Goal: Task Accomplishment & Management: Complete application form

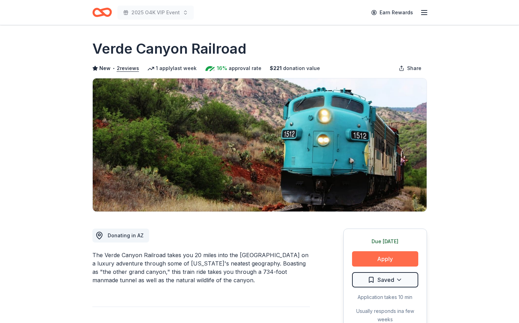
click at [378, 256] on button "Apply" at bounding box center [385, 258] width 66 height 15
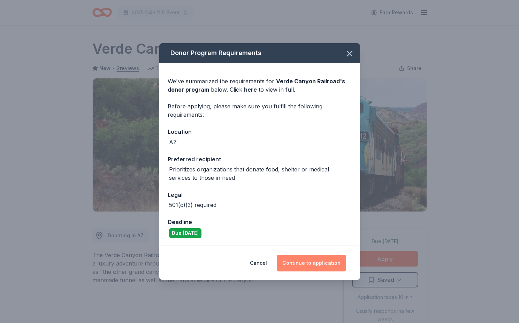
click at [302, 263] on button "Continue to application" at bounding box center [311, 263] width 69 height 17
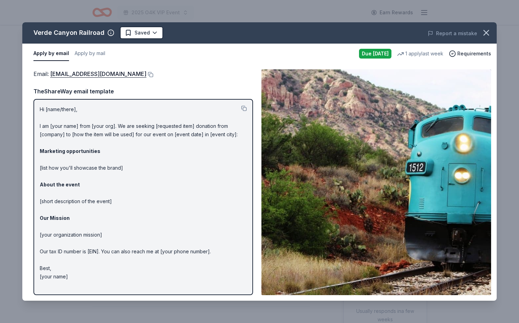
click at [83, 167] on p "Hi [name/there], I am [your name] from [your org]. We are seeking [requested it…" at bounding box center [143, 193] width 207 height 176
click at [466, 54] on span "Requirements" at bounding box center [474, 53] width 34 height 8
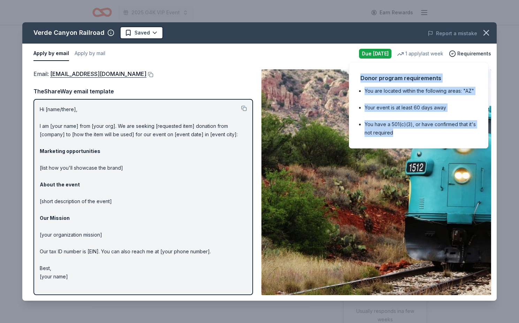
drag, startPoint x: 360, startPoint y: 77, endPoint x: 440, endPoint y: 132, distance: 96.6
click at [440, 132] on div "Donor program requirements You are located within the following areas: "AZ" You…" at bounding box center [418, 105] width 139 height 86
copy div "Donor program requirements You are located within the following areas: "AZ" You…"
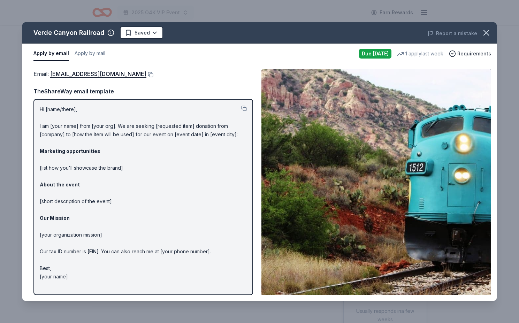
drag, startPoint x: 38, startPoint y: 109, endPoint x: 99, endPoint y: 173, distance: 88.9
click at [99, 173] on div "Hi [name/there], I am [your name] from [your org]. We are seeking [requested it…" at bounding box center [142, 197] width 219 height 196
drag, startPoint x: 38, startPoint y: 107, endPoint x: 100, endPoint y: 146, distance: 73.0
click at [100, 146] on div "Hi [name/there], I am [your name] from [your org]. We are seeking [requested it…" at bounding box center [142, 197] width 219 height 196
click at [246, 108] on button at bounding box center [244, 109] width 6 height 6
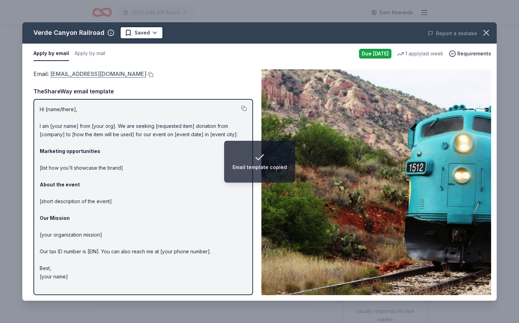
click at [89, 74] on link "info@verdecanyonrr.net" at bounding box center [98, 73] width 96 height 9
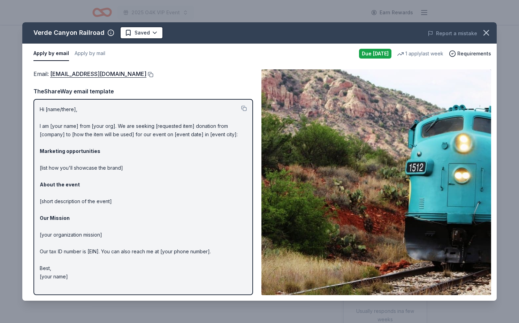
click at [146, 75] on button at bounding box center [149, 75] width 7 height 6
click at [489, 33] on icon "button" at bounding box center [486, 33] width 10 height 10
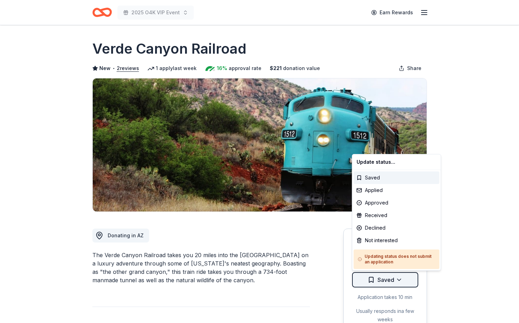
click at [395, 279] on html "2025 O4K VIP Event Earn Rewards Due today Share Verde Canyon Railroad New • 2 r…" at bounding box center [259, 161] width 519 height 323
click at [391, 192] on div "Applied" at bounding box center [397, 190] width 86 height 13
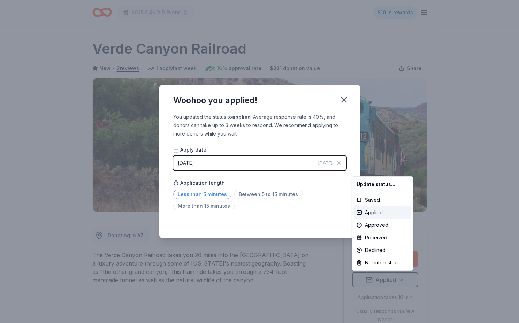
click at [209, 195] on html "2025 O4K VIP Event $10 in rewards Due today Share Verde Canyon Railroad New • 2…" at bounding box center [259, 161] width 519 height 323
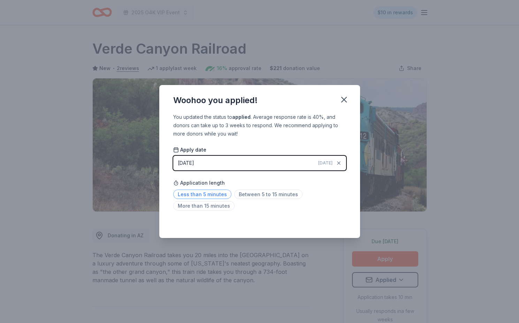
click at [209, 195] on span "Less than 5 minutes" at bounding box center [202, 193] width 58 height 9
click at [345, 101] on icon "button" at bounding box center [343, 99] width 5 height 5
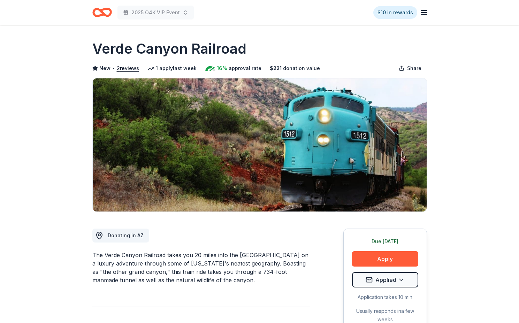
click at [100, 15] on icon "Home" at bounding box center [98, 12] width 11 height 7
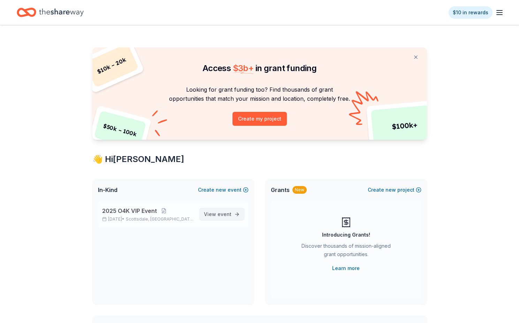
click at [234, 217] on link "View event" at bounding box center [221, 214] width 45 height 13
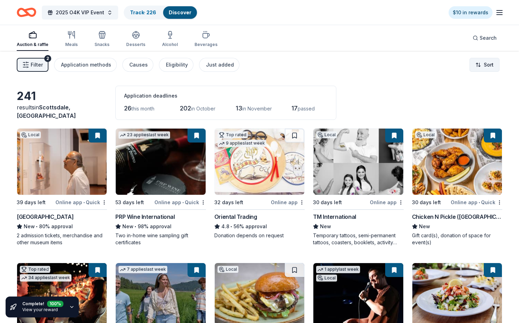
click at [488, 69] on html "8% 2025 O4K VIP Event Track · 226 Discover $10 in rewards Auction & raffle Meal…" at bounding box center [259, 161] width 519 height 323
click at [472, 94] on div "Sort by due date" at bounding box center [466, 93] width 62 height 13
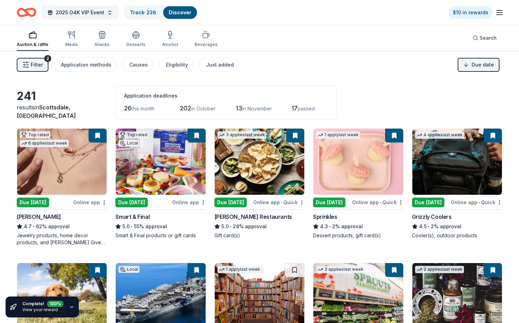
click at [59, 165] on img at bounding box center [62, 162] width 90 height 66
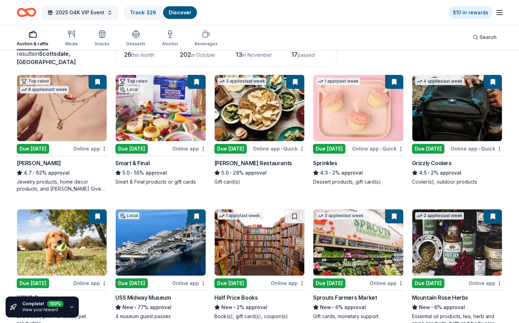
scroll to position [54, 0]
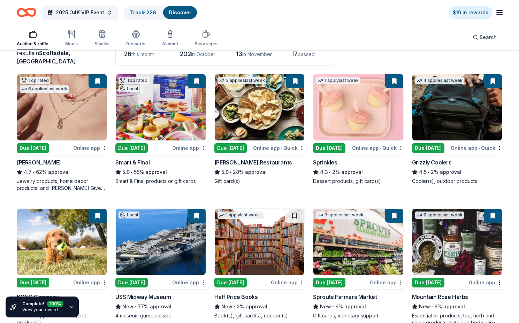
click at [364, 118] on img at bounding box center [358, 107] width 90 height 66
click at [466, 115] on img at bounding box center [457, 107] width 90 height 66
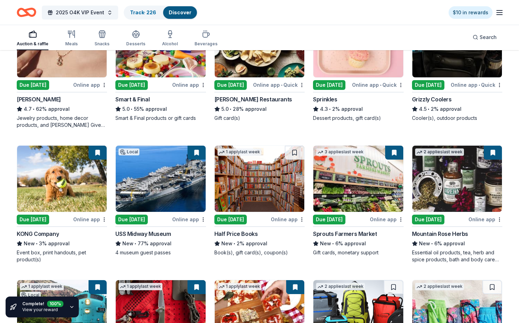
scroll to position [131, 0]
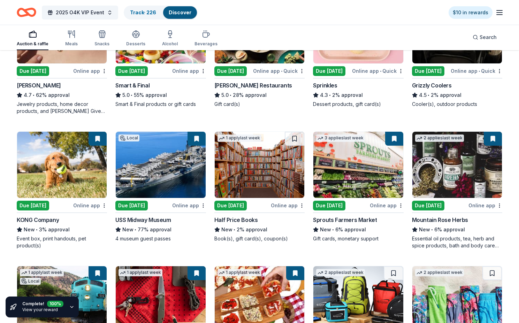
click at [61, 169] on img at bounding box center [62, 165] width 90 height 66
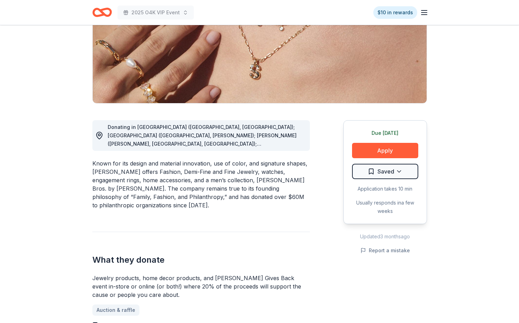
scroll to position [116, 0]
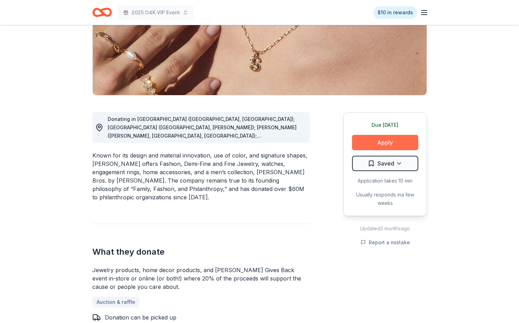
click at [386, 143] on button "Apply" at bounding box center [385, 142] width 66 height 15
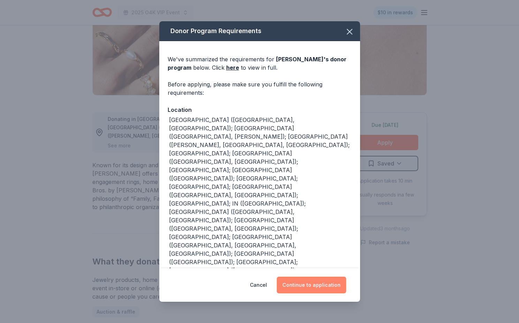
click at [299, 286] on button "Continue to application" at bounding box center [311, 285] width 69 height 17
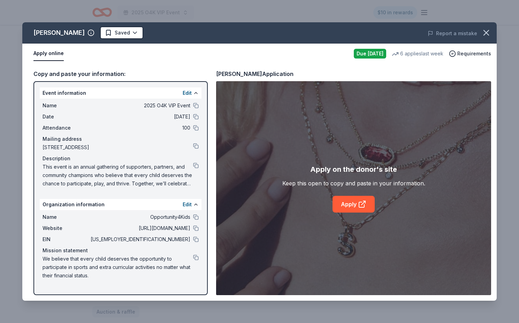
click at [167, 182] on span "This event is an annual gathering of supporters, partners, and community champi…" at bounding box center [117, 175] width 150 height 25
click at [360, 204] on icon at bounding box center [362, 204] width 8 height 8
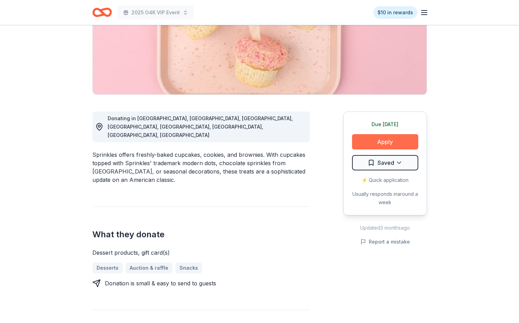
scroll to position [119, 0]
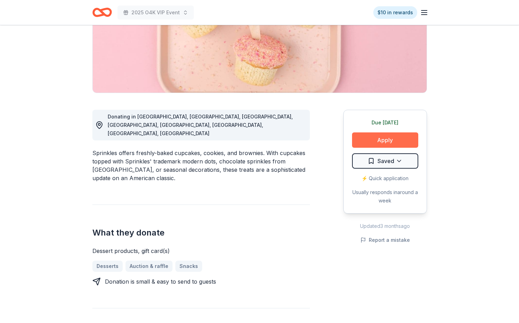
click at [381, 140] on button "Apply" at bounding box center [385, 139] width 66 height 15
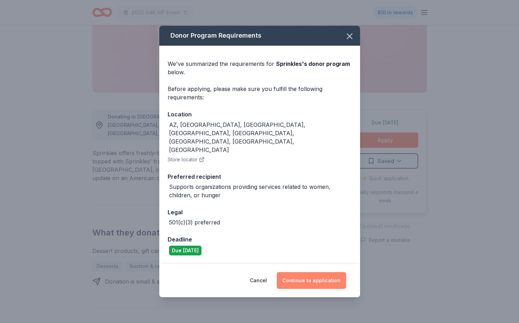
click at [311, 272] on button "Continue to application" at bounding box center [311, 280] width 69 height 17
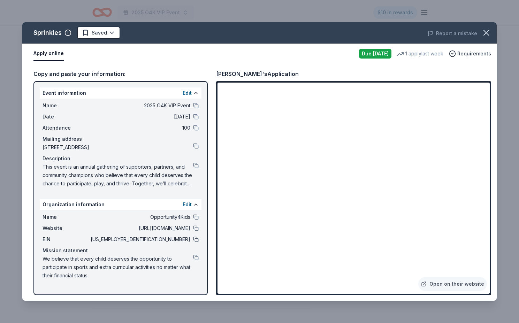
click at [196, 240] on button at bounding box center [196, 240] width 6 height 6
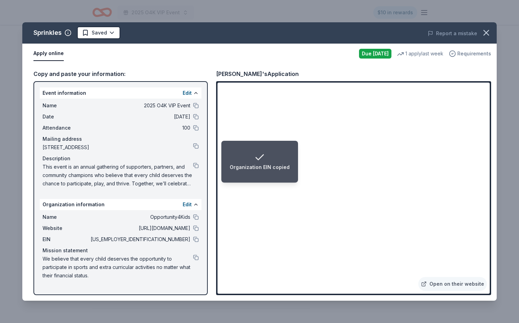
click at [474, 55] on span "Requirements" at bounding box center [474, 53] width 34 height 8
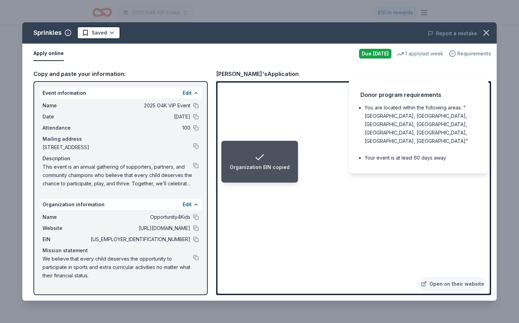
click at [474, 55] on span "Requirements" at bounding box center [474, 53] width 34 height 8
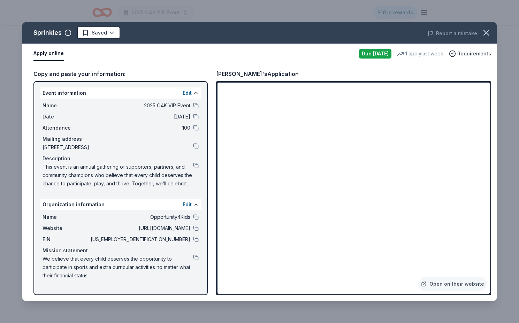
click at [409, 52] on div "1 apply last week" at bounding box center [420, 53] width 46 height 8
click at [378, 52] on div "Due [DATE]" at bounding box center [375, 54] width 32 height 10
click at [171, 94] on div "Event information Edit" at bounding box center [121, 92] width 162 height 11
click at [488, 33] on icon "button" at bounding box center [486, 33] width 10 height 10
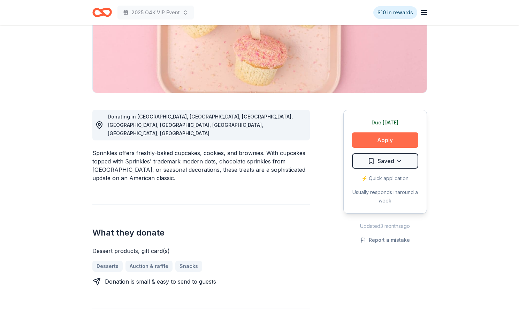
click at [379, 144] on button "Apply" at bounding box center [385, 139] width 66 height 15
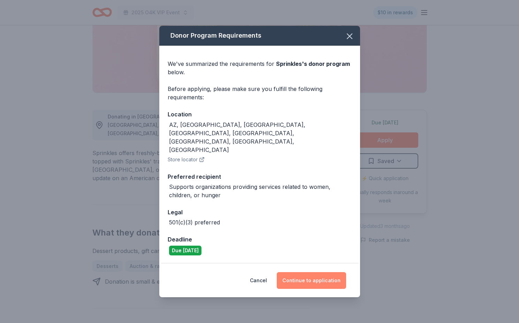
click at [325, 272] on button "Continue to application" at bounding box center [311, 280] width 69 height 17
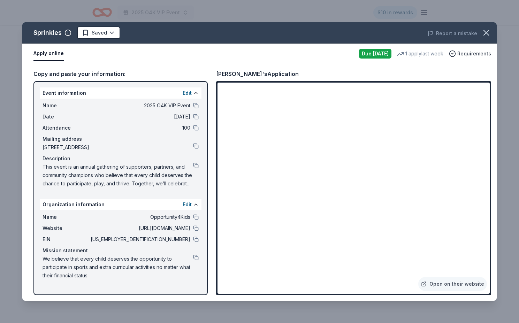
click at [416, 54] on div "1 apply last week" at bounding box center [420, 53] width 46 height 8
click at [392, 53] on div "Due today 1 apply last week Requirements" at bounding box center [425, 54] width 132 height 10
click at [381, 53] on div "Due [DATE]" at bounding box center [375, 54] width 32 height 10
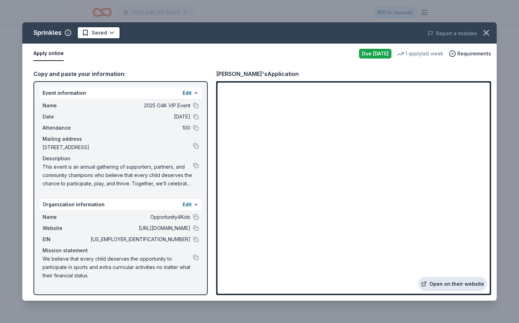
click at [452, 288] on link "Open on their website" at bounding box center [452, 284] width 69 height 14
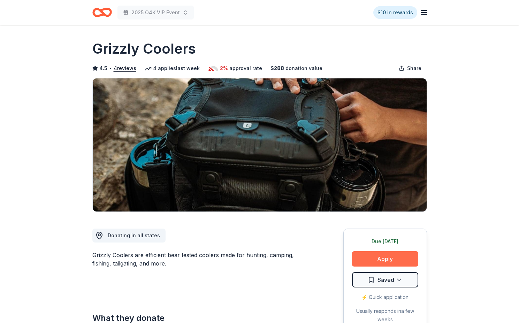
click at [384, 261] on button "Apply" at bounding box center [385, 258] width 66 height 15
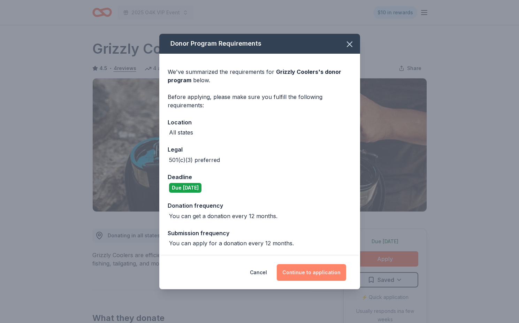
click at [311, 276] on button "Continue to application" at bounding box center [311, 272] width 69 height 17
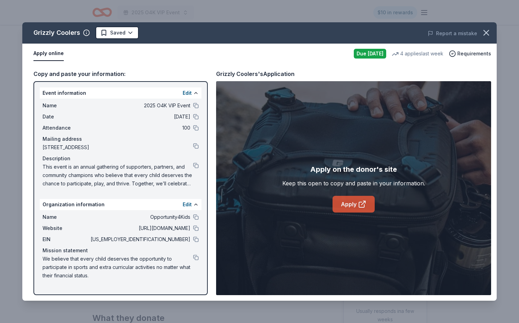
click at [355, 204] on link "Apply" at bounding box center [353, 204] width 42 height 17
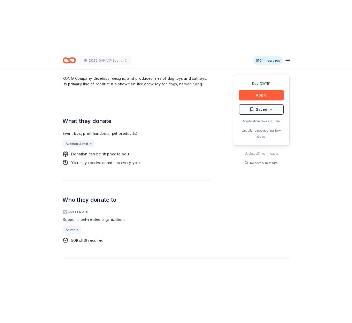
scroll to position [217, 0]
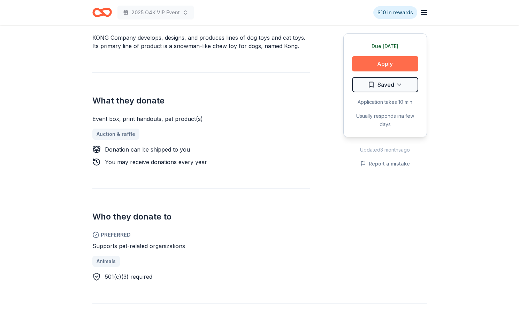
click at [392, 67] on button "Apply" at bounding box center [385, 63] width 66 height 15
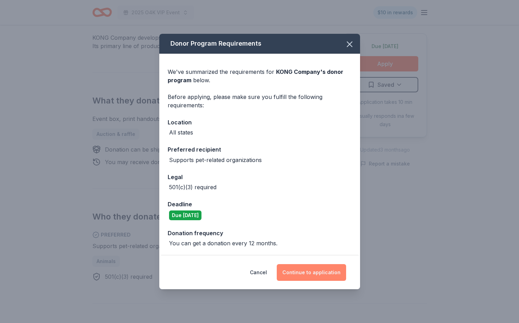
click at [312, 277] on button "Continue to application" at bounding box center [311, 272] width 69 height 17
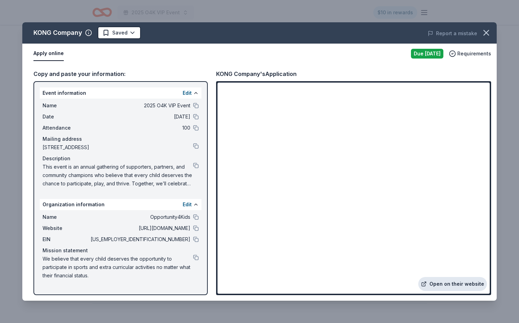
click at [461, 281] on link "Open on their website" at bounding box center [452, 284] width 69 height 14
click at [196, 218] on button at bounding box center [196, 217] width 6 height 6
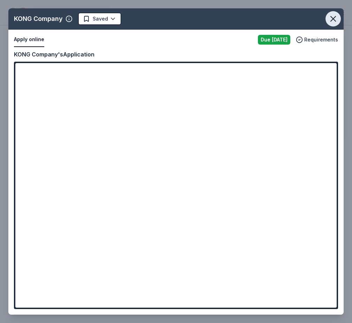
click at [330, 21] on icon "button" at bounding box center [333, 19] width 10 height 10
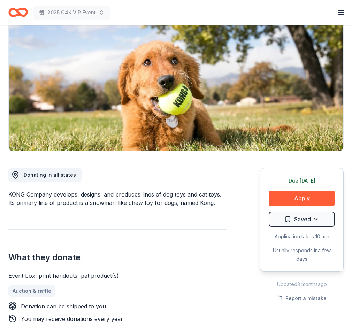
scroll to position [61, 0]
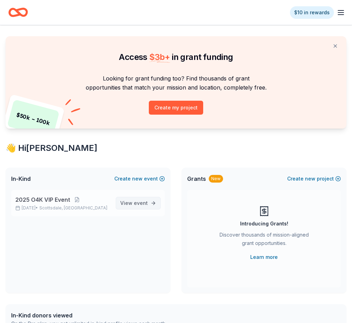
click at [133, 201] on span "View event" at bounding box center [134, 203] width 28 height 8
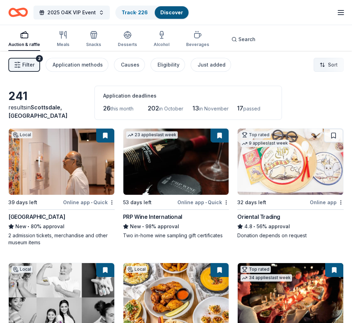
click at [332, 64] on html "2025 O4K VIP Event Track · 226 Discover $10 in rewards Auction & raffle Meals S…" at bounding box center [176, 161] width 352 height 323
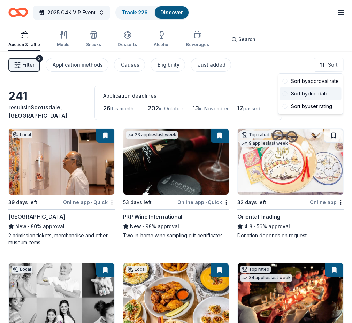
click at [322, 94] on div "Sort by due date" at bounding box center [311, 93] width 62 height 13
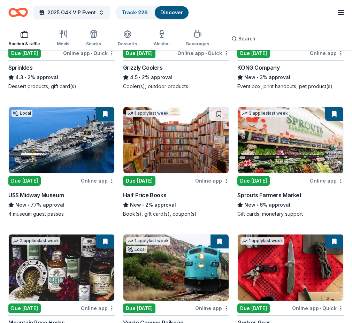
scroll to position [283, 0]
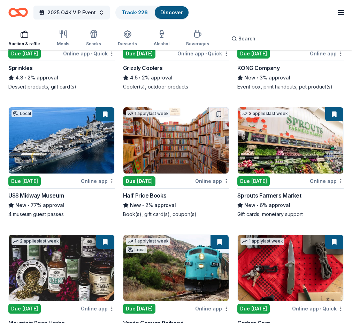
click at [287, 156] on img at bounding box center [291, 140] width 106 height 66
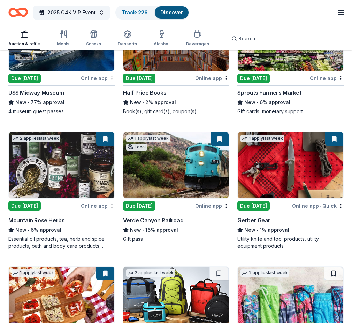
scroll to position [385, 0]
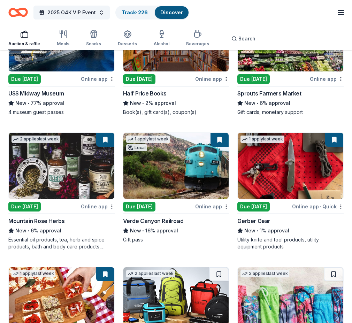
click at [293, 174] on img at bounding box center [291, 166] width 106 height 66
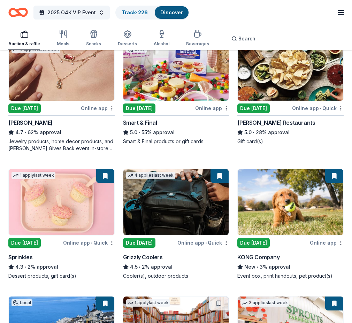
scroll to position [98, 0]
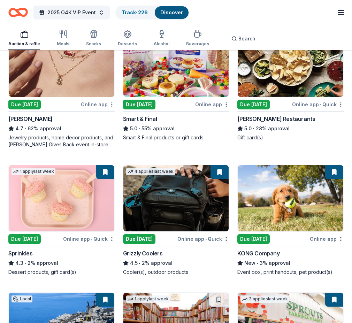
click at [52, 209] on img at bounding box center [62, 198] width 106 height 66
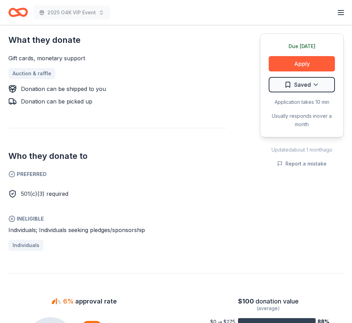
scroll to position [304, 0]
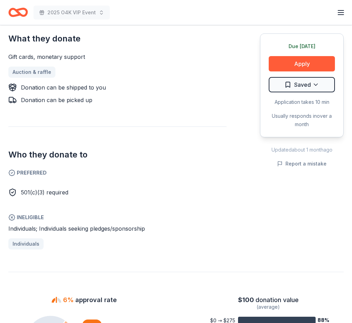
click at [95, 225] on span "Individuals; Individuals seeking pledges/sponsorship" at bounding box center [76, 228] width 137 height 7
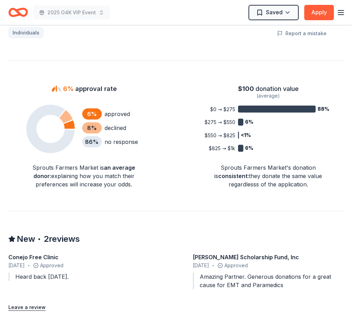
scroll to position [507, 0]
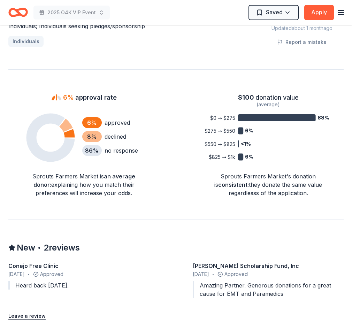
click at [77, 178] on div "Sprouts Farmers Market is an average donor : explaining how you match their pre…" at bounding box center [84, 184] width 134 height 25
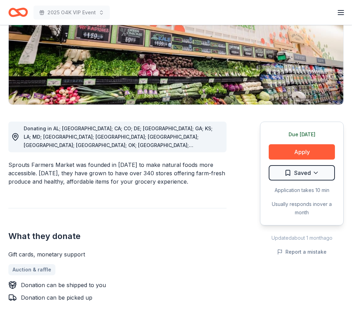
scroll to position [106, 0]
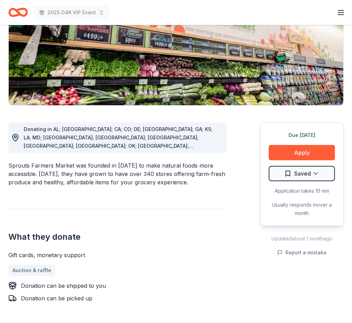
click at [93, 171] on div "Sprouts Farmers Market was founded in [DATE] to make natural foods more accessi…" at bounding box center [117, 173] width 218 height 25
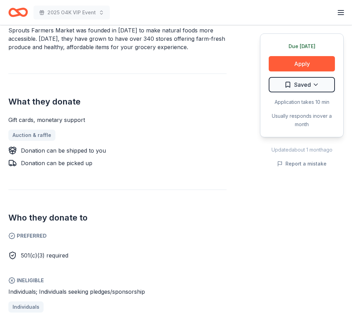
scroll to position [242, 0]
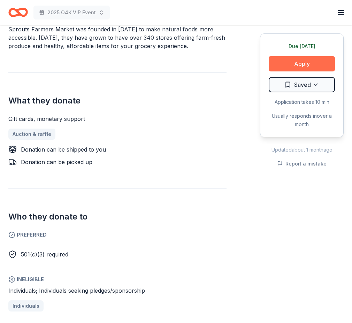
click at [299, 70] on button "Apply" at bounding box center [302, 63] width 66 height 15
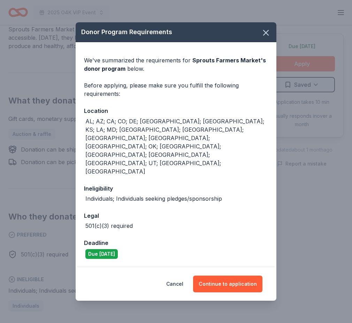
click at [299, 70] on div "Donor Program Requirements We've summarized the requirements for Sprouts Farmer…" at bounding box center [176, 161] width 352 height 323
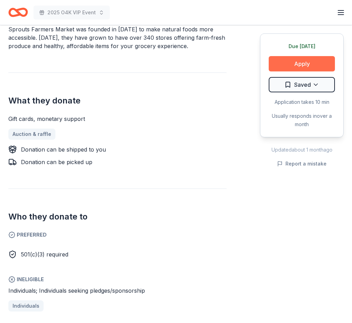
click at [298, 64] on button "Apply" at bounding box center [302, 63] width 66 height 15
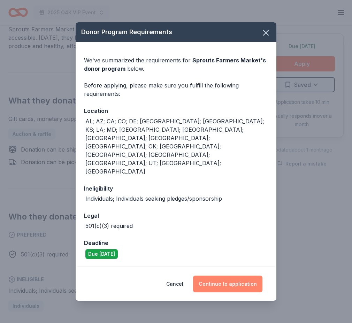
click at [240, 276] on button "Continue to application" at bounding box center [227, 284] width 69 height 17
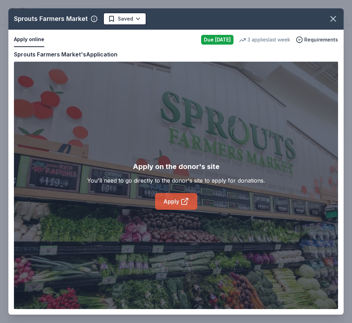
click at [185, 206] on link "Apply" at bounding box center [176, 201] width 42 height 17
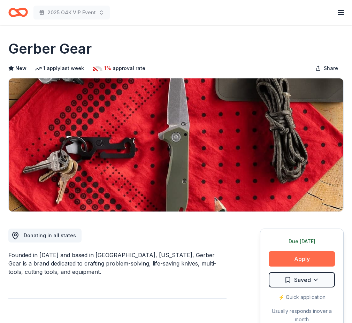
click at [303, 258] on button "Apply" at bounding box center [302, 258] width 66 height 15
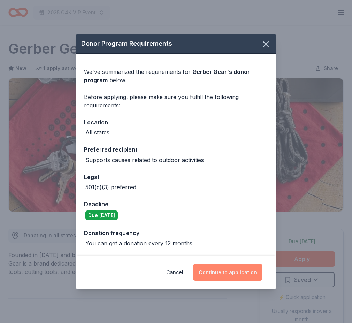
click at [230, 267] on button "Continue to application" at bounding box center [227, 272] width 69 height 17
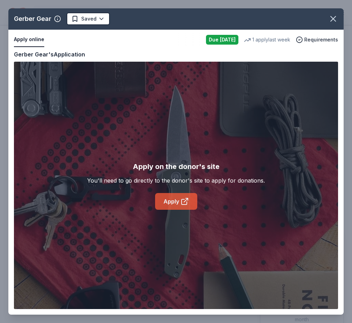
click at [170, 202] on link "Apply" at bounding box center [176, 201] width 42 height 17
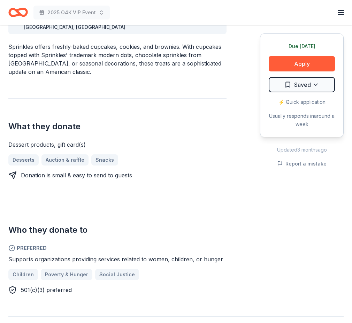
scroll to position [225, 0]
click at [303, 65] on button "Apply" at bounding box center [302, 63] width 66 height 15
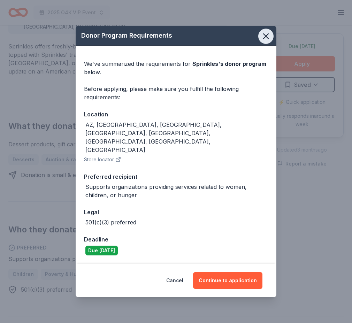
click at [270, 41] on icon "button" at bounding box center [266, 36] width 10 height 10
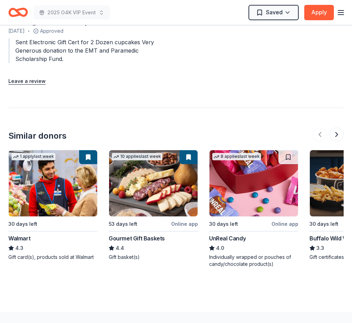
scroll to position [0, 0]
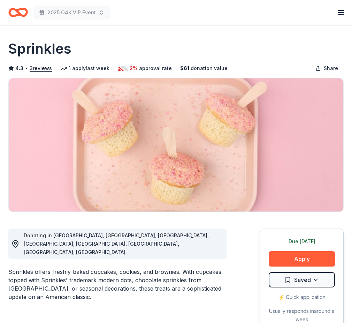
click at [24, 16] on icon "Home" at bounding box center [21, 12] width 11 height 7
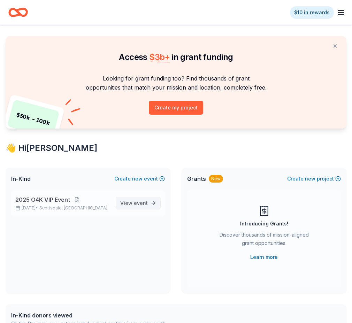
click at [121, 201] on link "View event" at bounding box center [138, 203] width 45 height 13
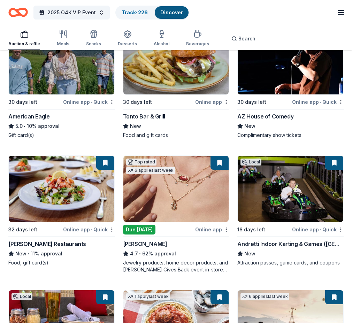
scroll to position [370, 0]
